Goal: Task Accomplishment & Management: Use online tool/utility

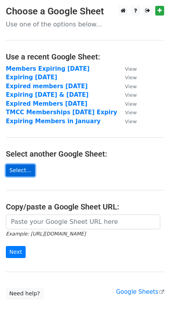
click at [15, 170] on link "Select..." at bounding box center [20, 170] width 29 height 12
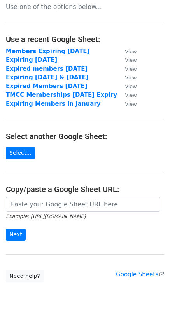
scroll to position [27, 0]
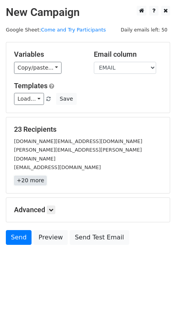
click at [27, 176] on link "+20 more" at bounding box center [30, 181] width 33 height 10
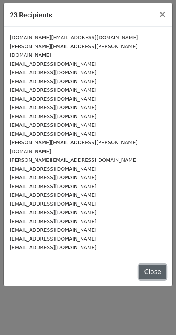
click at [154, 265] on button "Close" at bounding box center [152, 272] width 27 height 15
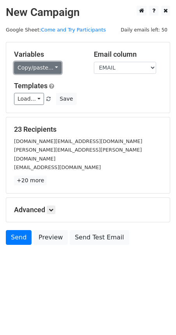
click at [30, 66] on link "Copy/paste..." at bounding box center [37, 68] width 47 height 12
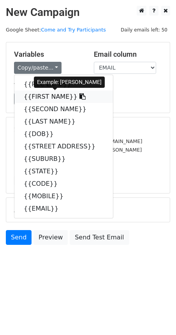
click at [37, 96] on link "{{FIRST NAME}}" at bounding box center [63, 97] width 98 height 12
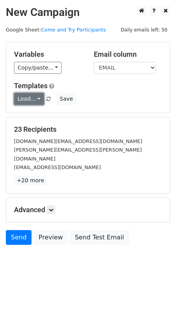
click at [36, 98] on link "Load..." at bounding box center [29, 99] width 30 height 12
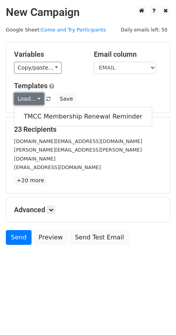
click at [36, 98] on link "Load..." at bounding box center [29, 99] width 30 height 12
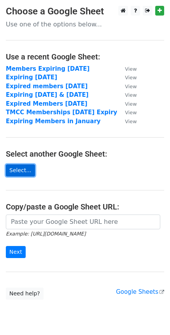
click at [17, 169] on link "Select..." at bounding box center [20, 170] width 29 height 12
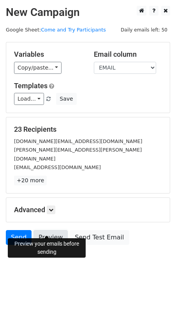
click at [46, 230] on link "Preview" at bounding box center [50, 237] width 34 height 15
click at [45, 230] on link "Preview" at bounding box center [50, 237] width 34 height 15
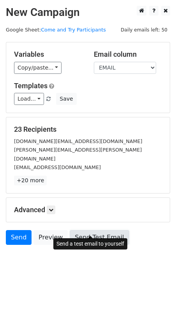
click at [97, 230] on link "Send Test Email" at bounding box center [99, 237] width 59 height 15
click at [81, 230] on link "Send Test Email" at bounding box center [99, 237] width 59 height 15
click at [89, 230] on link "Send Test Email" at bounding box center [99, 237] width 59 height 15
click at [90, 230] on link "Send Test Email" at bounding box center [99, 237] width 59 height 15
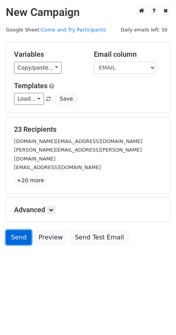
click at [16, 230] on link "Send" at bounding box center [19, 237] width 26 height 15
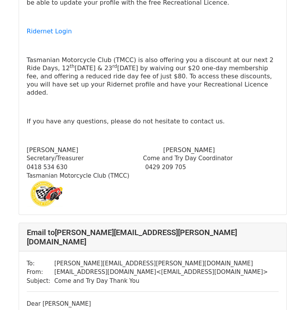
scroll to position [272, 0]
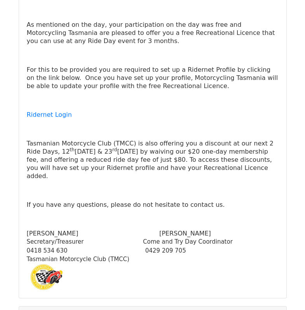
scroll to position [194, 0]
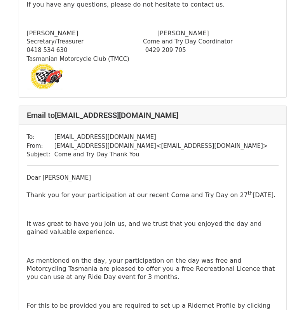
scroll to position [9665, 0]
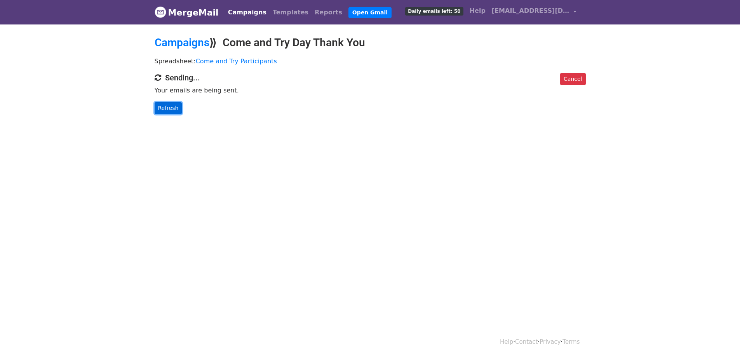
click at [169, 111] on link "Refresh" at bounding box center [169, 108] width 28 height 12
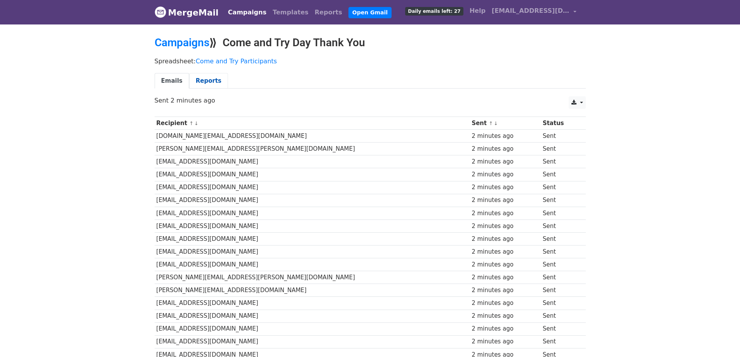
click at [200, 80] on link "Reports" at bounding box center [208, 81] width 39 height 16
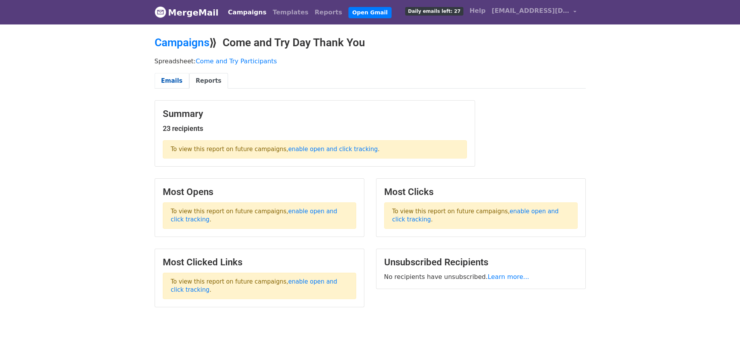
click at [166, 80] on link "Emails" at bounding box center [172, 81] width 35 height 16
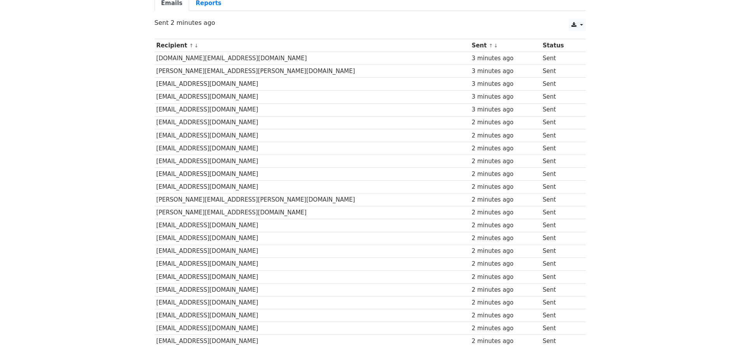
scroll to position [39, 0]
